Goal: Task Accomplishment & Management: Manage account settings

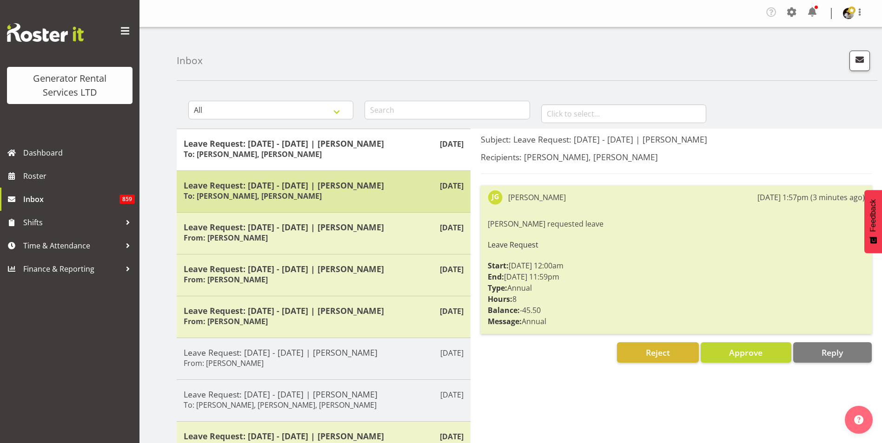
click at [347, 197] on div "Leave Request: [DATE] - [DATE] | [PERSON_NAME] To: [PERSON_NAME], [PERSON_NAME]" at bounding box center [324, 191] width 280 height 23
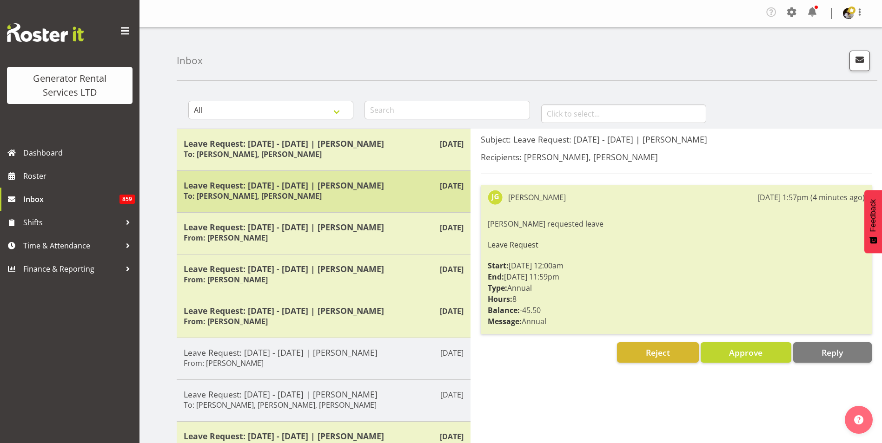
click at [383, 196] on div "Leave Request: 26/09/25 - 26/09/25 | James Goodin To: Sean Johnstone, Andrew Cr…" at bounding box center [324, 191] width 280 height 23
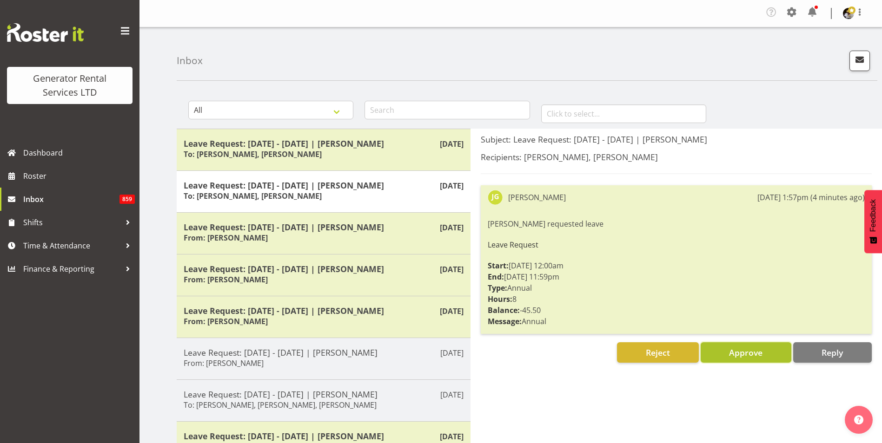
click at [753, 353] on span "Approve" at bounding box center [745, 352] width 33 height 11
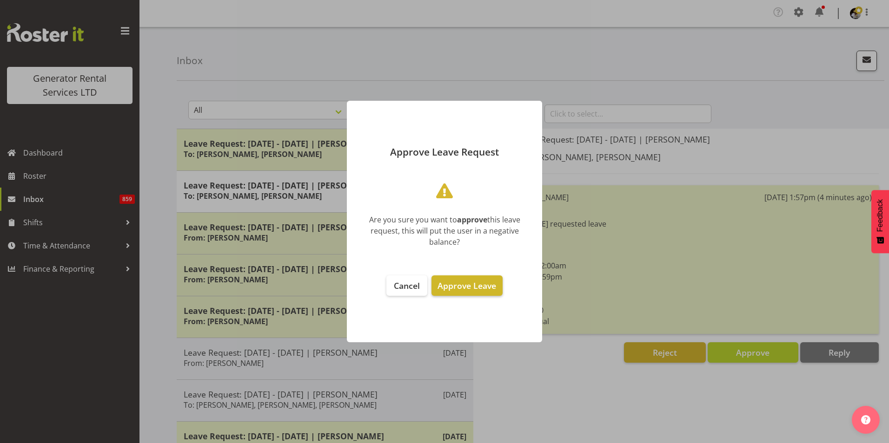
click at [480, 288] on span "Approve Leave" at bounding box center [466, 285] width 59 height 11
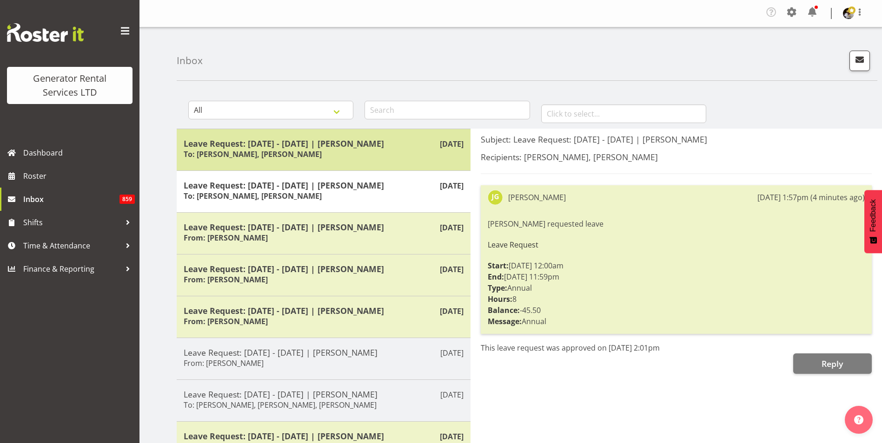
click at [398, 145] on h5 "Leave Request: 03/10/25 - 03/10/25 | James Goodin" at bounding box center [324, 143] width 280 height 10
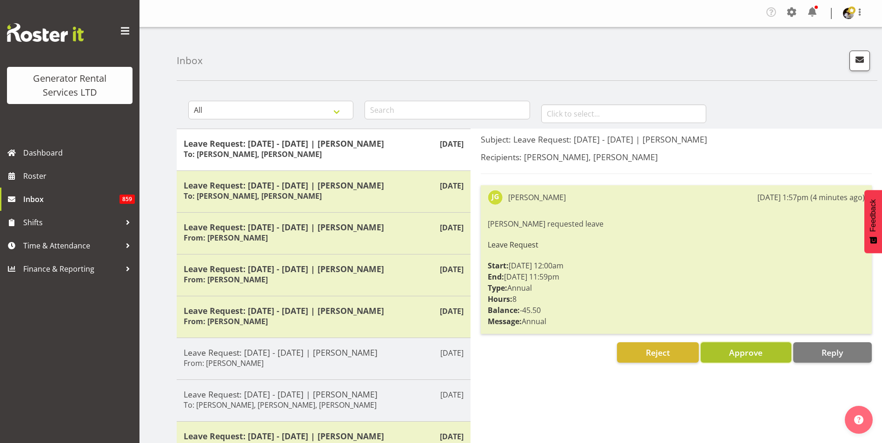
click at [760, 359] on span "Approve" at bounding box center [745, 353] width 33 height 12
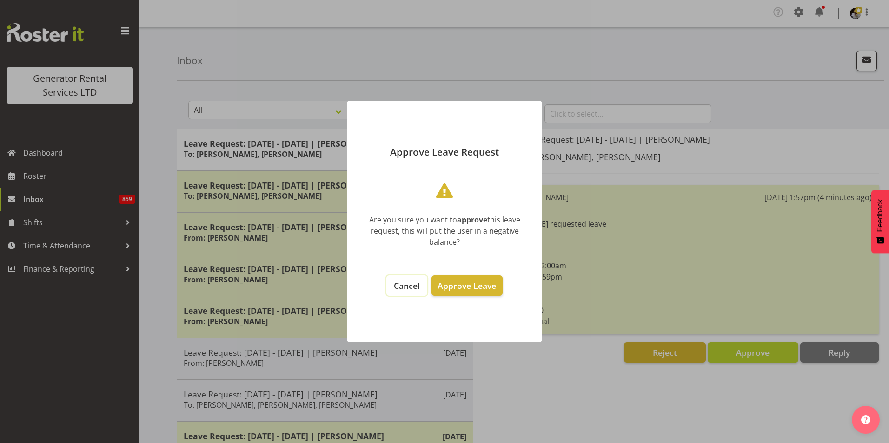
click at [406, 284] on span "Cancel" at bounding box center [407, 285] width 26 height 11
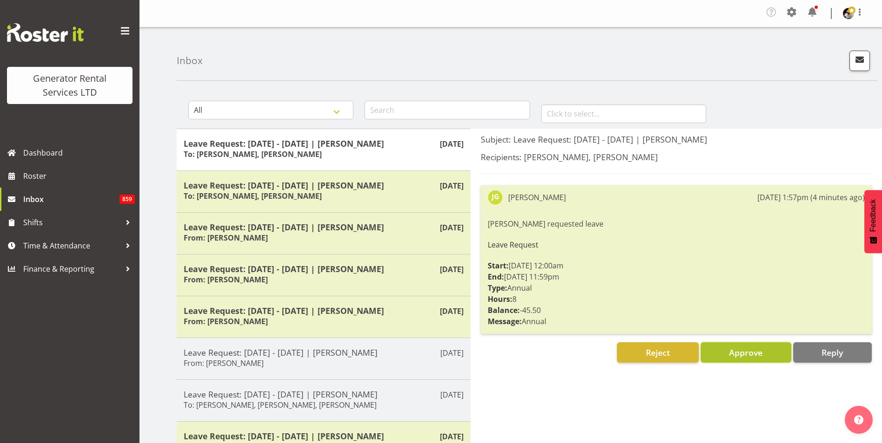
click at [749, 355] on span "Approve" at bounding box center [745, 352] width 33 height 11
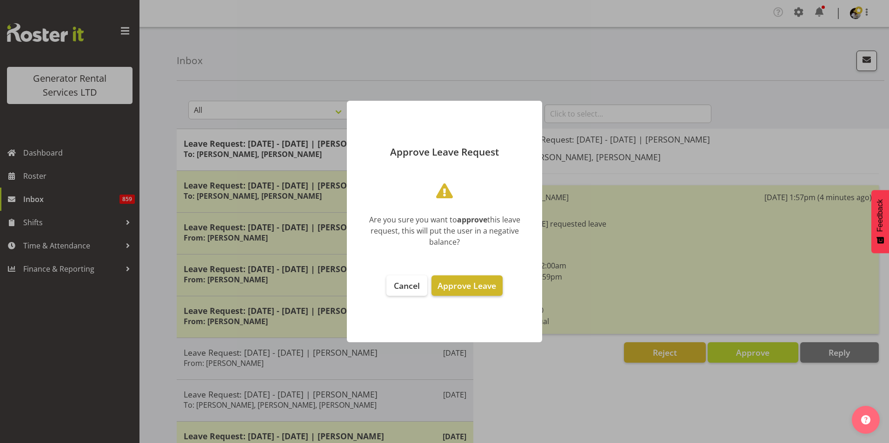
click at [488, 288] on span "Approve Leave" at bounding box center [466, 285] width 59 height 11
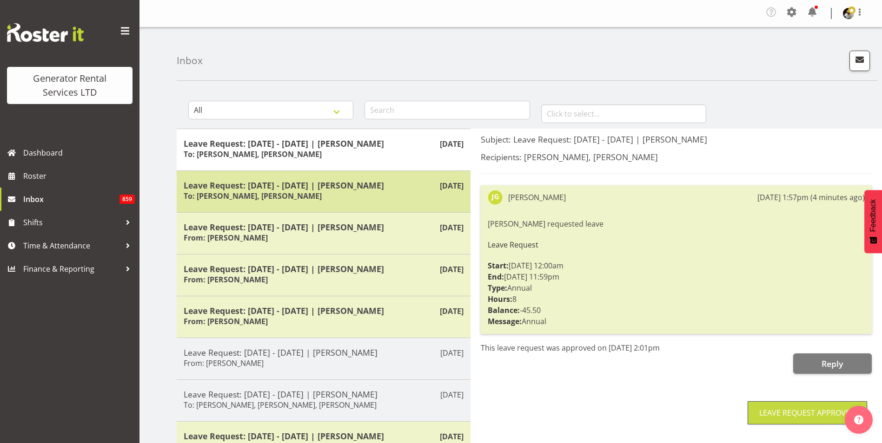
click at [367, 191] on div "Leave Request: 26/09/25 - 26/09/25 | James Goodin To: Sean Johnstone, Andrew Cr…" at bounding box center [324, 191] width 280 height 23
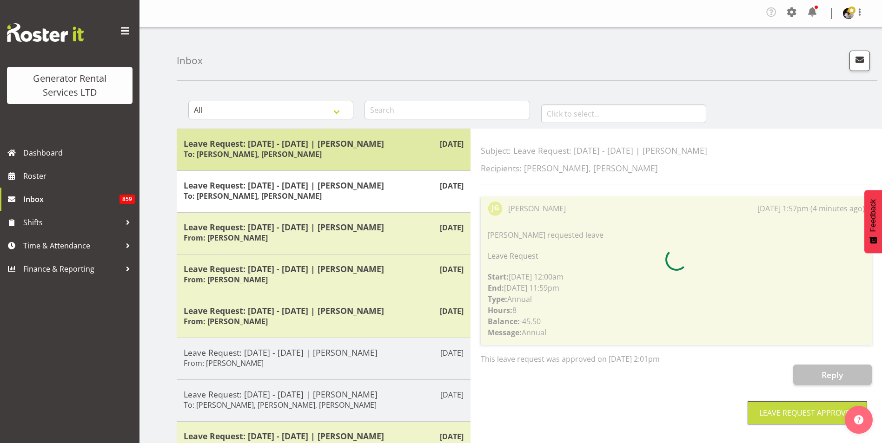
click at [380, 145] on h5 "Leave Request: 03/10/25 - 03/10/25 | James Goodin" at bounding box center [324, 143] width 280 height 10
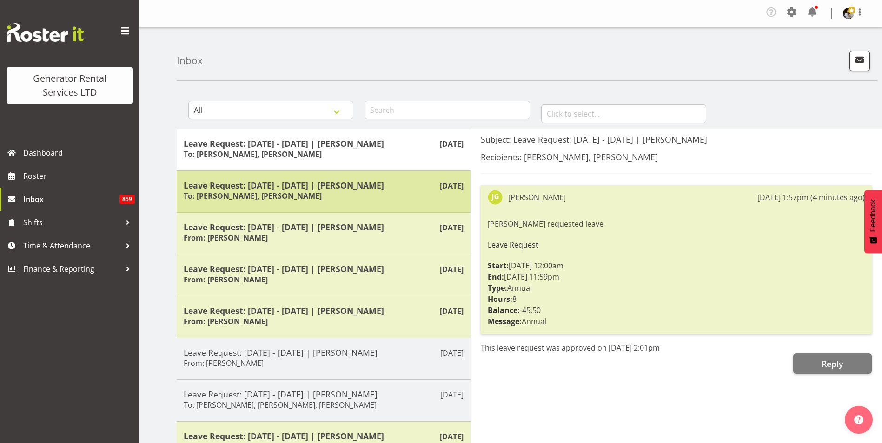
click at [353, 187] on h5 "Leave Request: 26/09/25 - 26/09/25 | James Goodin" at bounding box center [324, 185] width 280 height 10
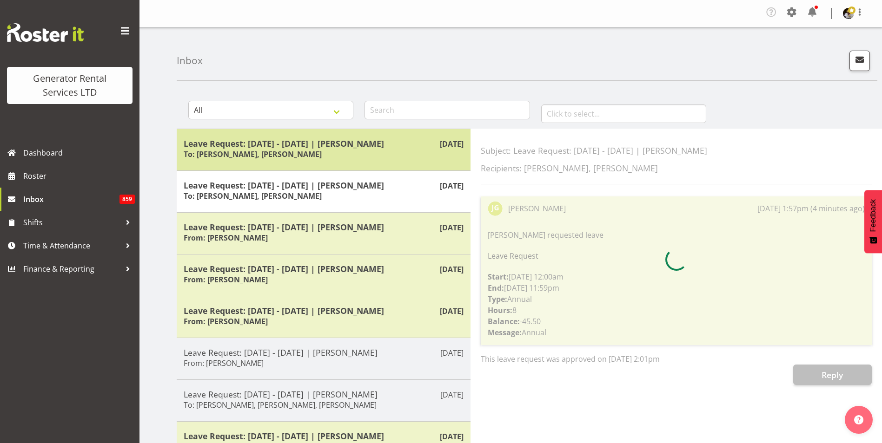
click at [360, 152] on div "Leave Request: 03/10/25 - 03/10/25 | James Goodin To: Sean Johnstone, Andrew Cr…" at bounding box center [324, 149] width 280 height 23
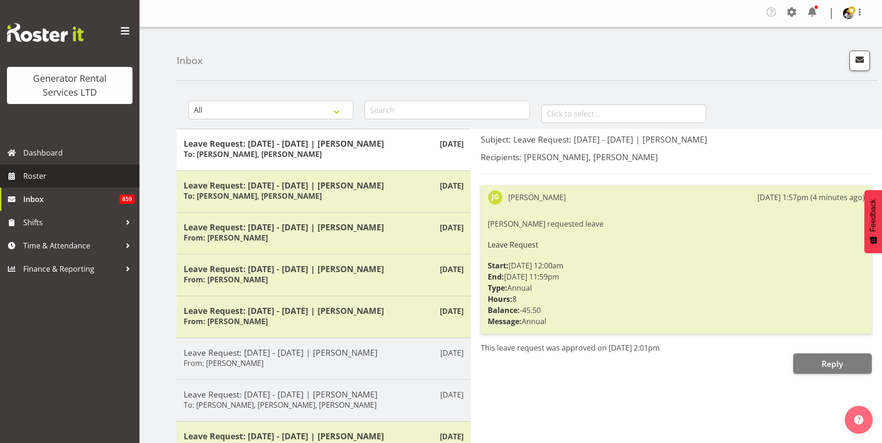
click at [34, 178] on span "Roster" at bounding box center [79, 176] width 112 height 14
